Goal: Task Accomplishment & Management: Use online tool/utility

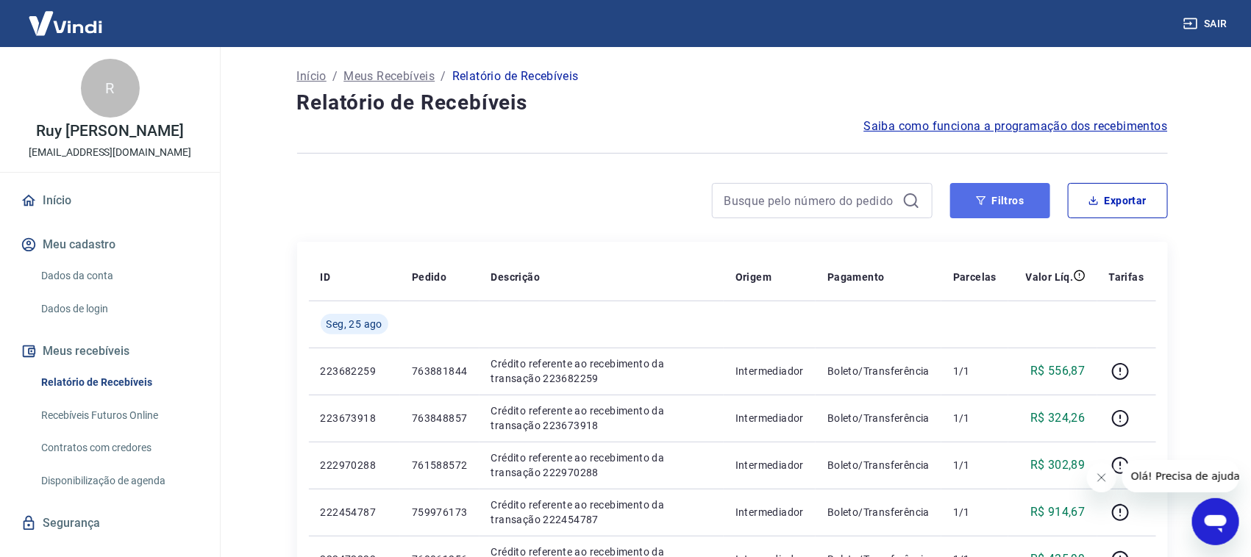
click at [1015, 207] on button "Filtros" at bounding box center [1000, 200] width 100 height 35
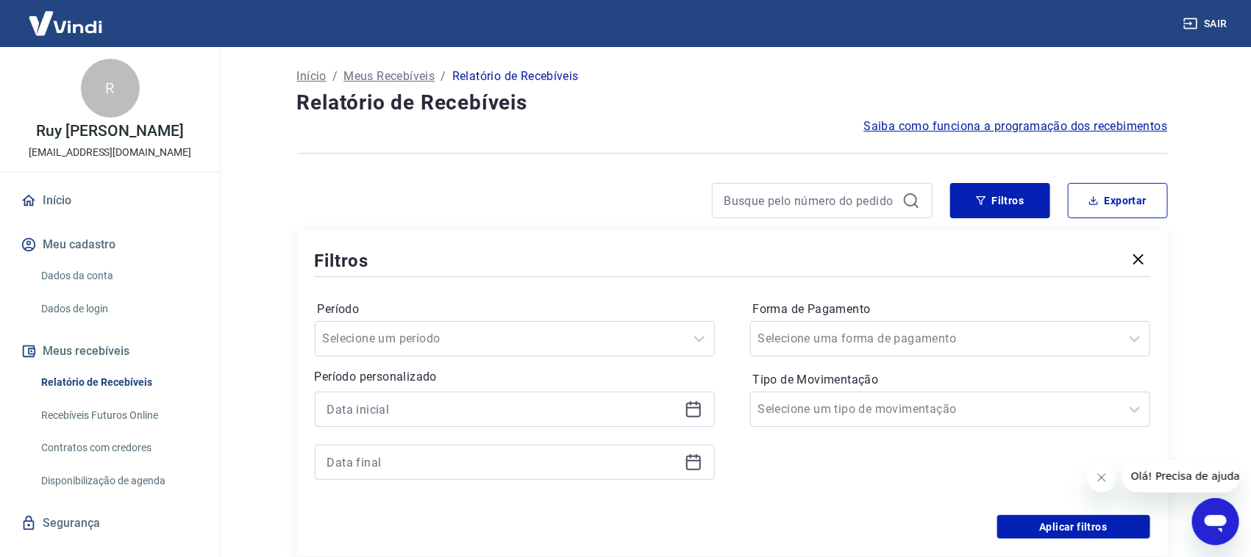
click at [693, 413] on icon at bounding box center [694, 410] width 18 height 18
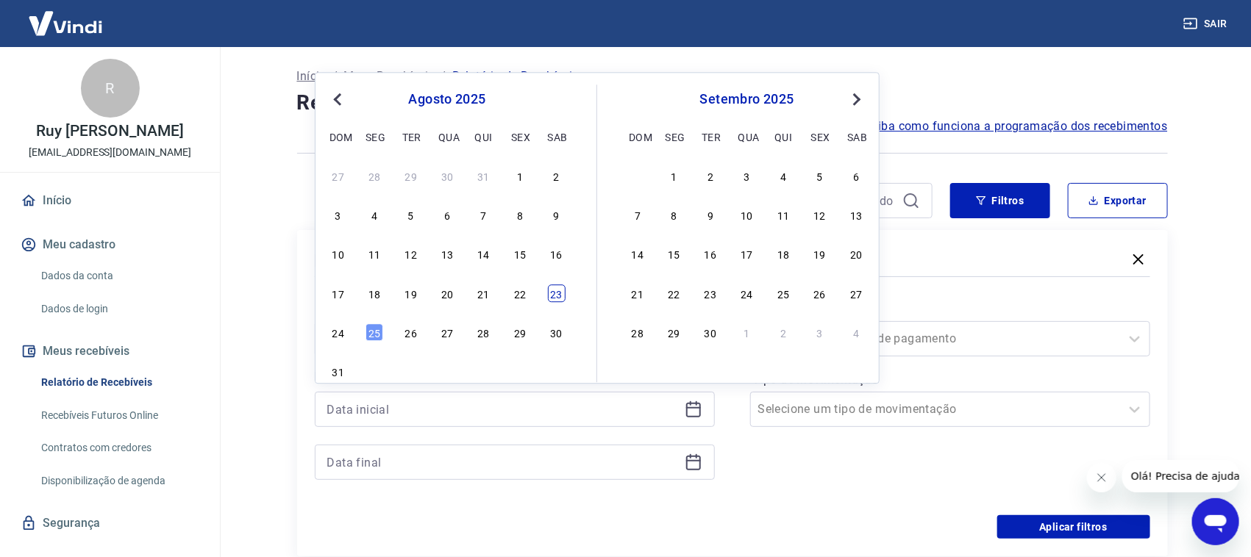
click at [557, 301] on div "23" at bounding box center [557, 294] width 18 height 18
type input "23/08/2025"
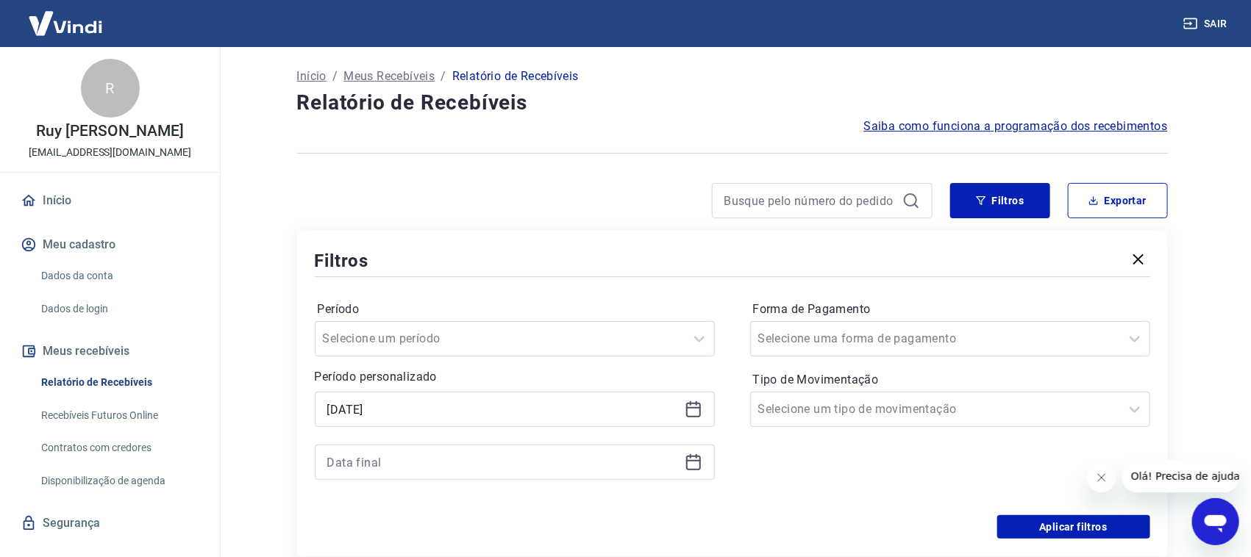
click at [688, 467] on icon at bounding box center [694, 463] width 18 height 18
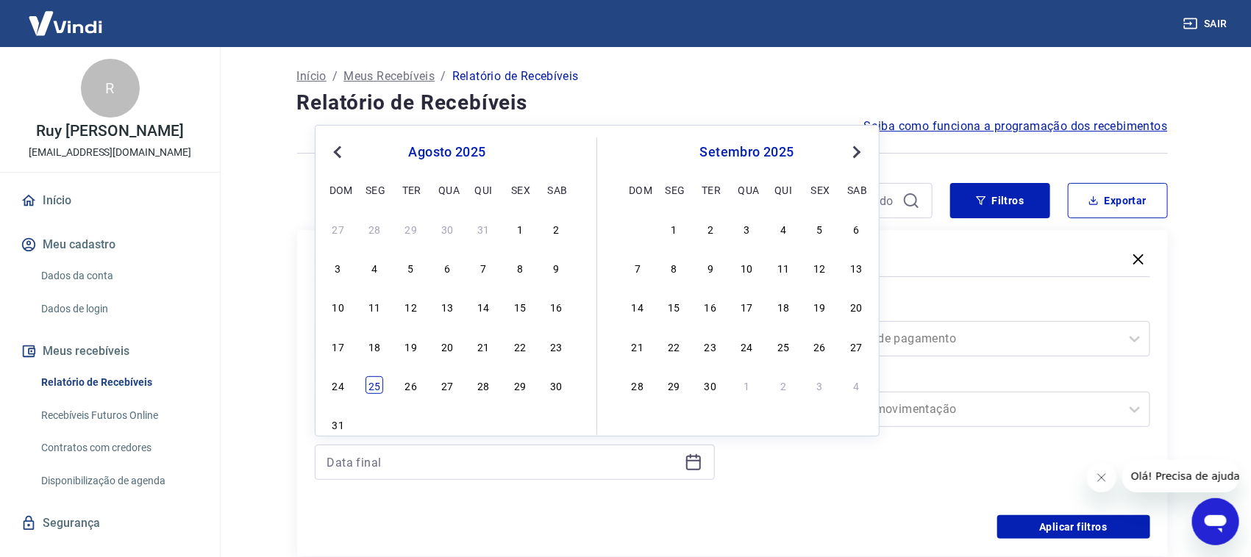
click at [378, 383] on div "25" at bounding box center [375, 386] width 18 height 18
type input "25/08/2025"
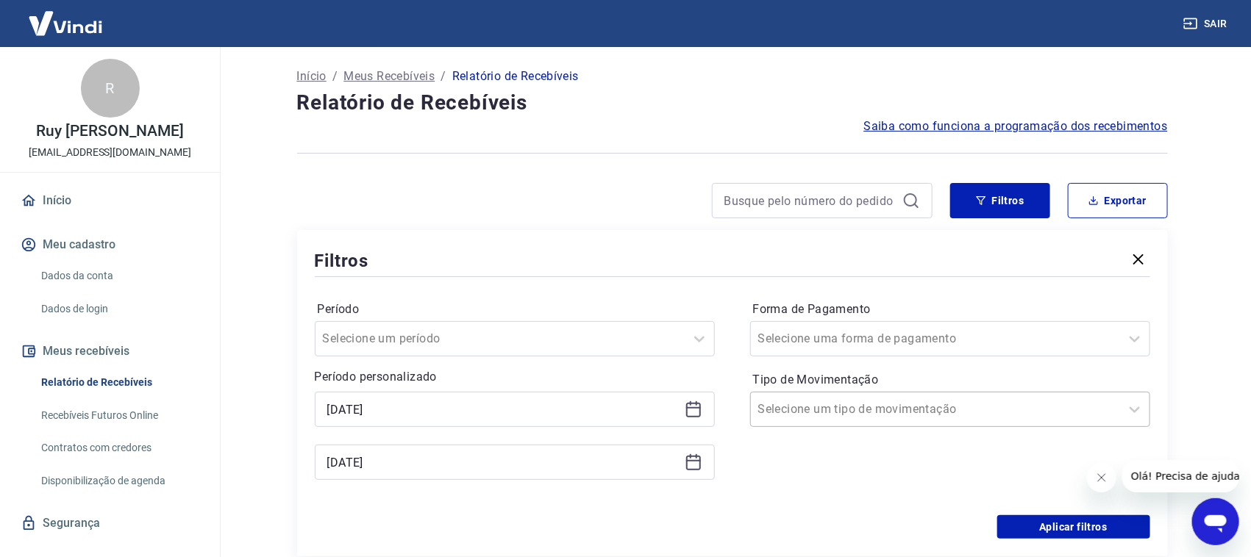
click at [886, 404] on input "Tipo de Movimentação" at bounding box center [832, 410] width 149 height 18
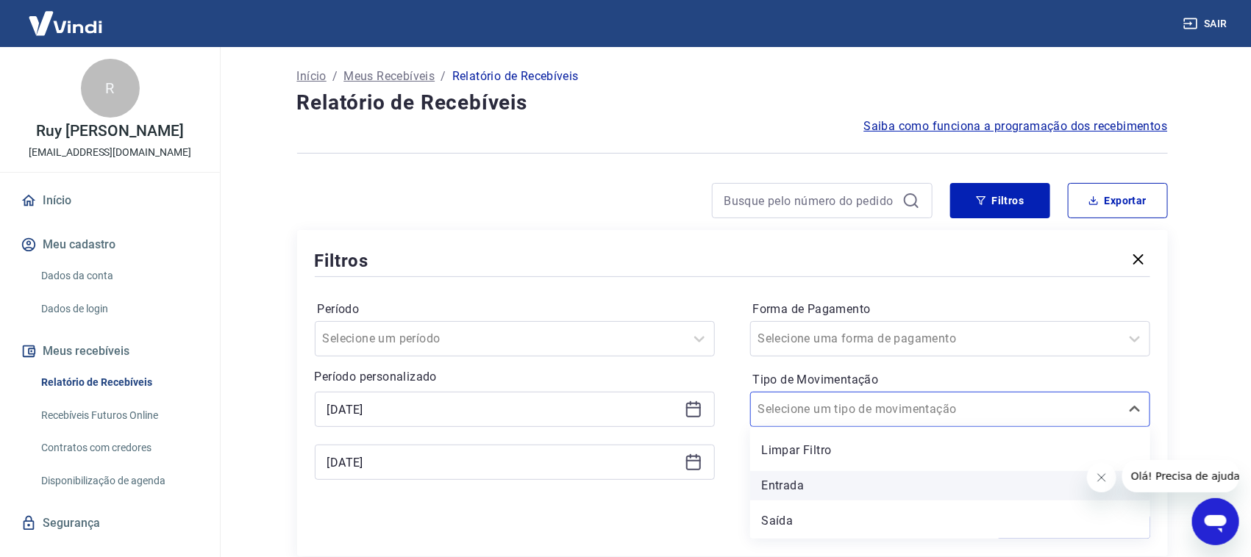
click at [810, 478] on div "Entrada" at bounding box center [950, 485] width 400 height 29
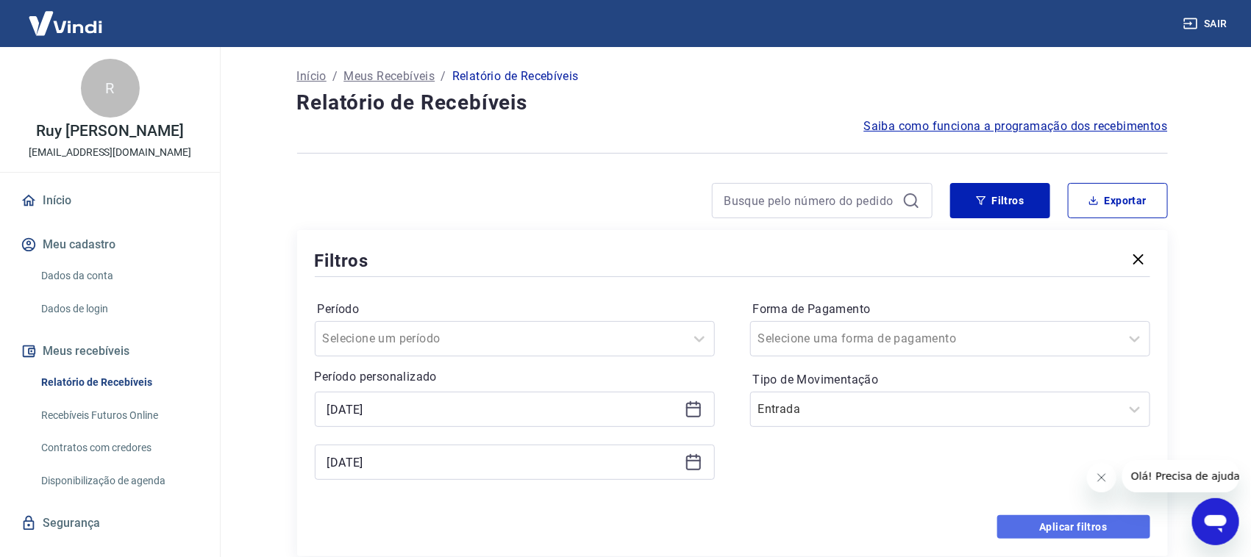
click at [1039, 523] on button "Aplicar filtros" at bounding box center [1073, 528] width 153 height 24
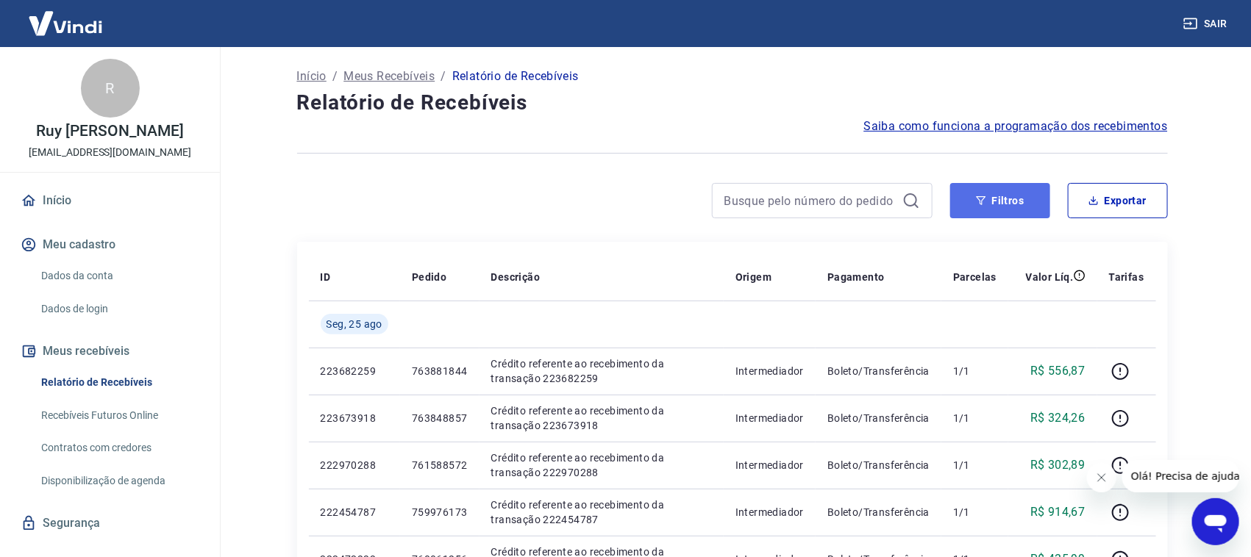
click at [1014, 208] on button "Filtros" at bounding box center [1000, 200] width 100 height 35
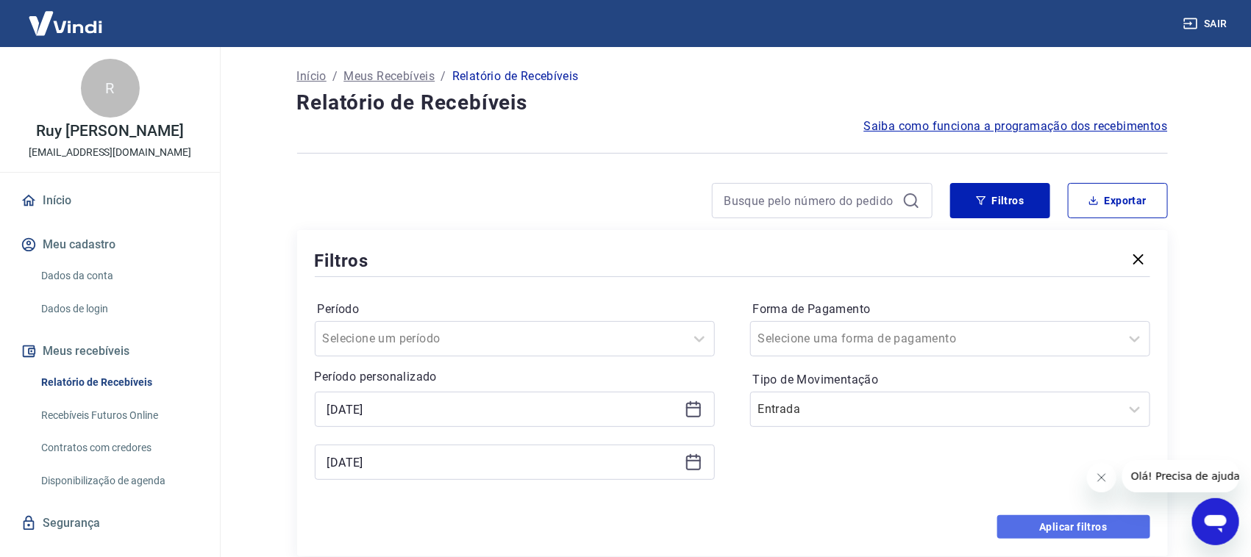
click at [1059, 521] on button "Aplicar filtros" at bounding box center [1073, 528] width 153 height 24
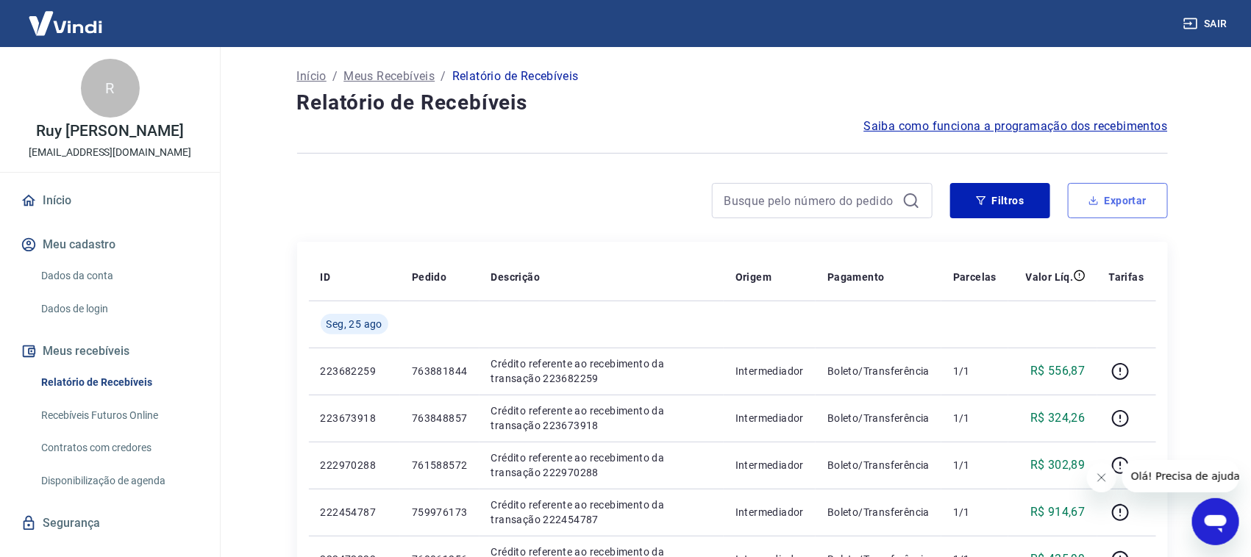
click at [1126, 208] on button "Exportar" at bounding box center [1118, 200] width 100 height 35
type input "23/08/2025"
type input "25/08/2025"
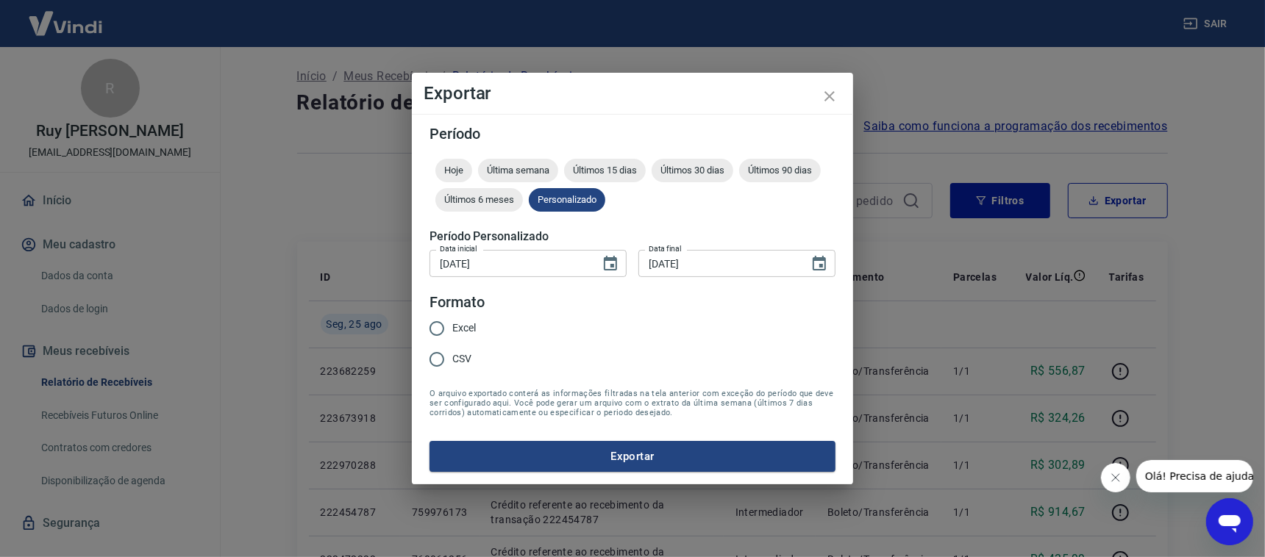
click at [443, 327] on input "Excel" at bounding box center [436, 328] width 31 height 31
radio input "true"
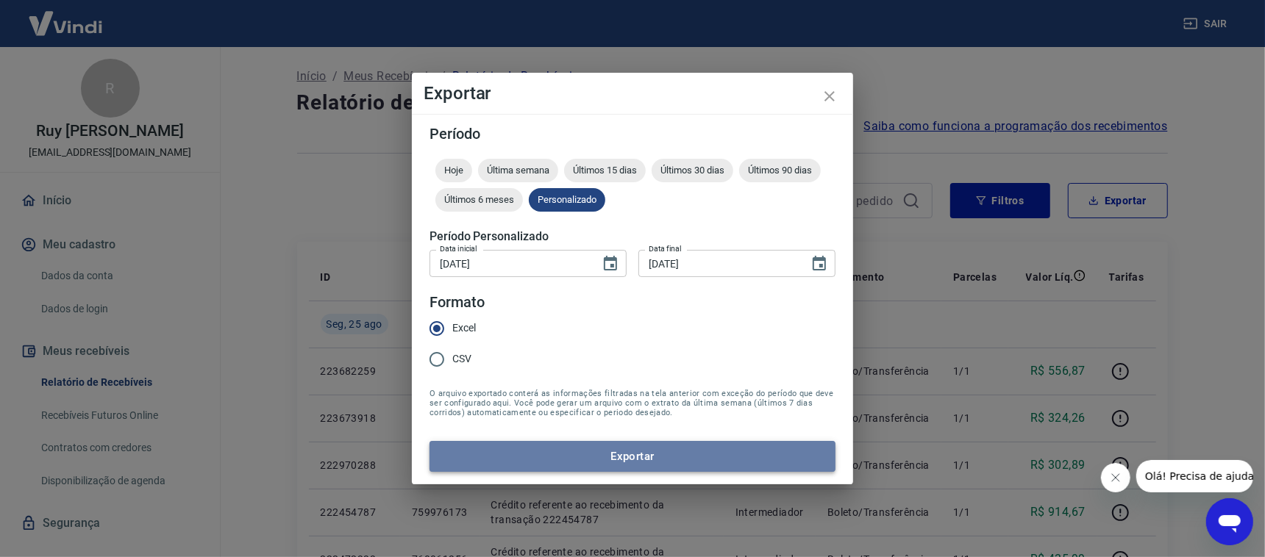
click at [596, 465] on button "Exportar" at bounding box center [633, 456] width 406 height 31
